Goal: Check status: Check status

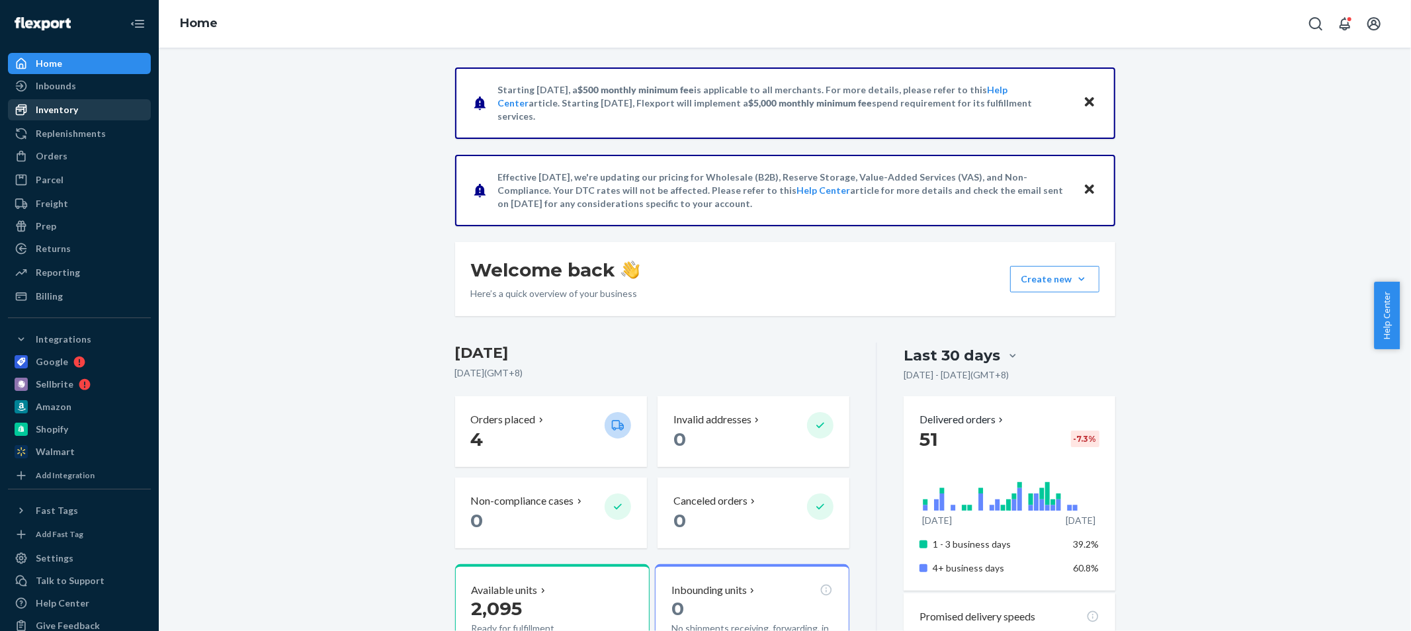
click at [76, 112] on div "Inventory" at bounding box center [79, 110] width 140 height 19
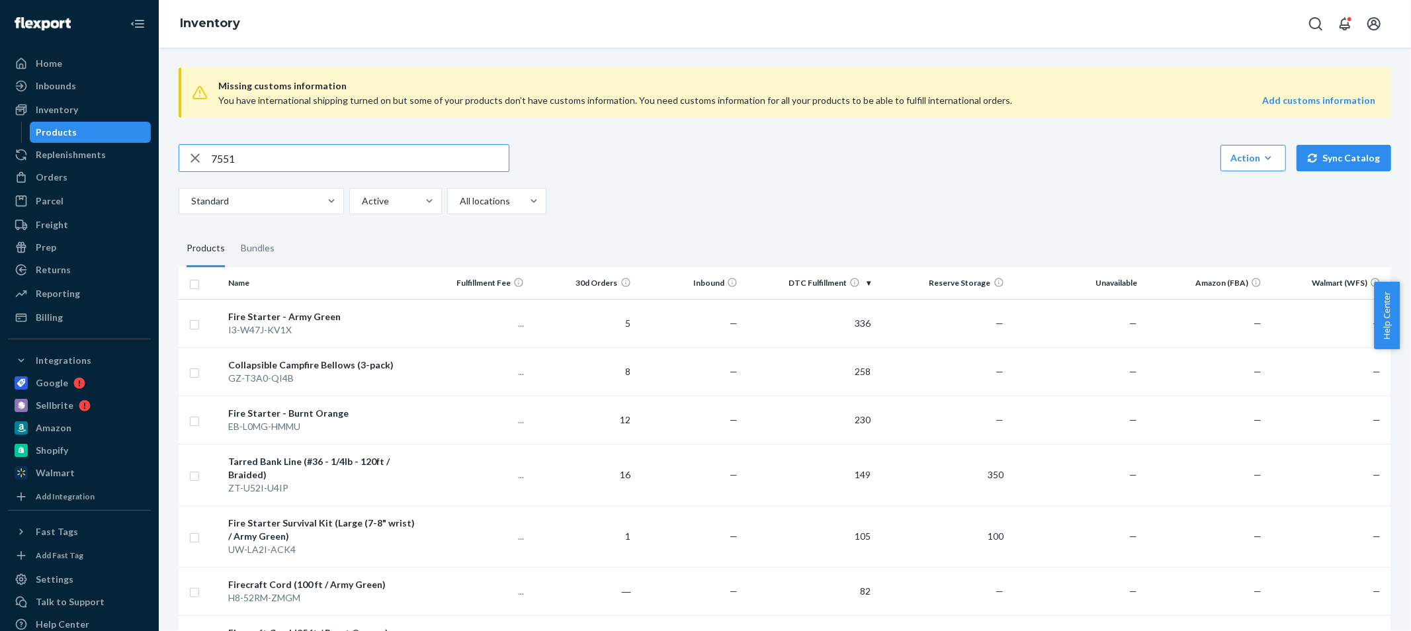
type input "755"
click at [103, 169] on div "Orders" at bounding box center [79, 177] width 140 height 19
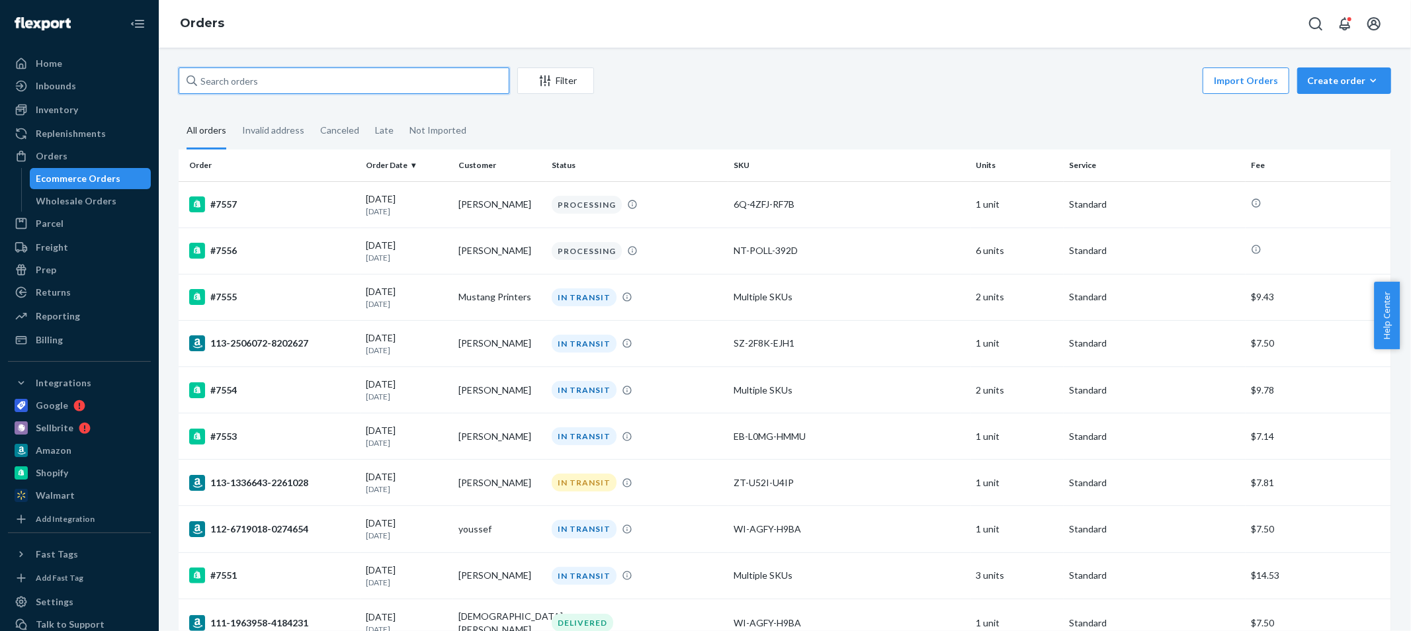
click at [367, 83] on input "text" at bounding box center [344, 80] width 331 height 26
paste input "7551"
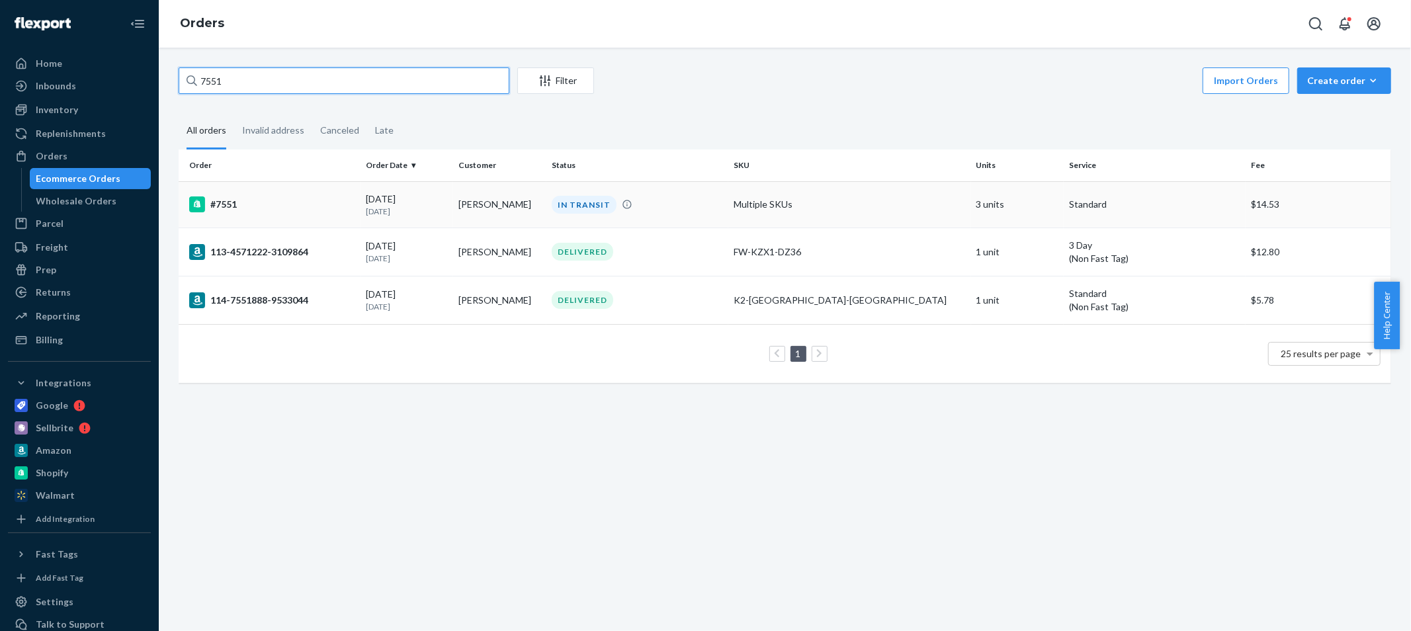
type input "7551"
click at [292, 197] on div "#7551" at bounding box center [272, 205] width 166 height 16
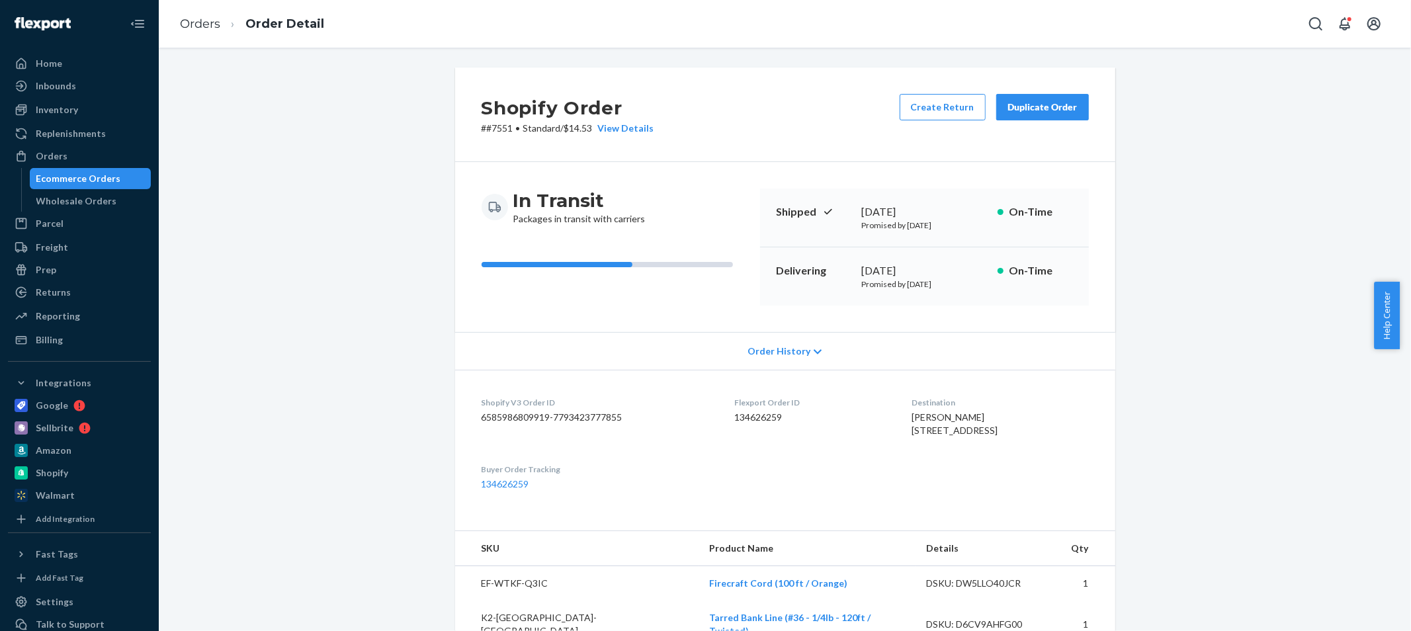
drag, startPoint x: 965, startPoint y: 285, endPoint x: 768, endPoint y: 271, distance: 197.6
click at [768, 271] on div "Delivering [DATE] Promised by [DATE] On-Time" at bounding box center [924, 276] width 329 height 58
copy div "Delivering [DATE] Promised by [DATE]"
